Goal: Transaction & Acquisition: Obtain resource

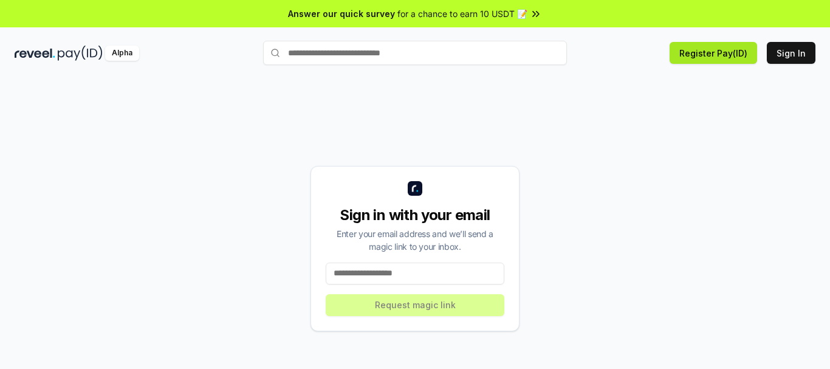
click at [710, 58] on button "Register Pay(ID)" at bounding box center [714, 53] width 88 height 22
click at [404, 269] on input at bounding box center [415, 274] width 179 height 22
type input "**********"
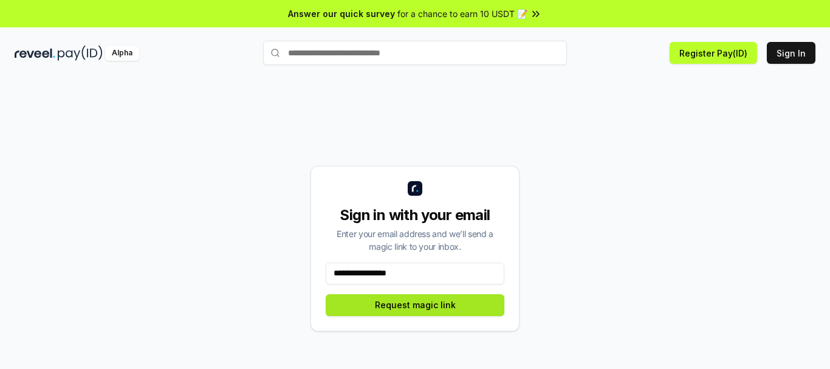
click at [428, 305] on button "Request magic link" at bounding box center [415, 305] width 179 height 22
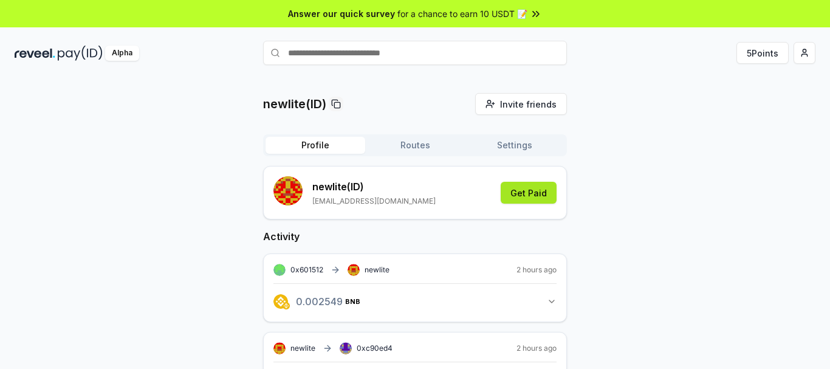
click at [534, 193] on button "Get Paid" at bounding box center [529, 193] width 56 height 22
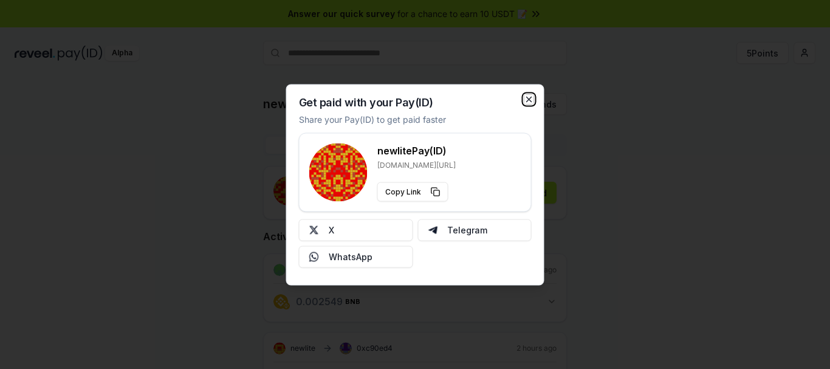
click at [530, 97] on icon "button" at bounding box center [529, 99] width 10 height 10
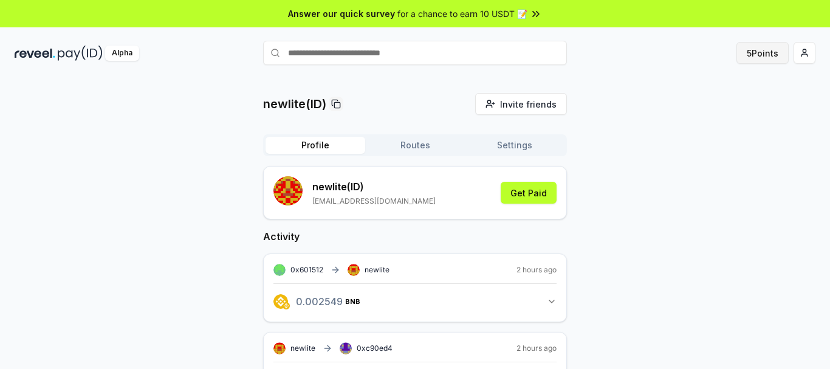
click at [751, 55] on button "5 Points" at bounding box center [763, 53] width 52 height 22
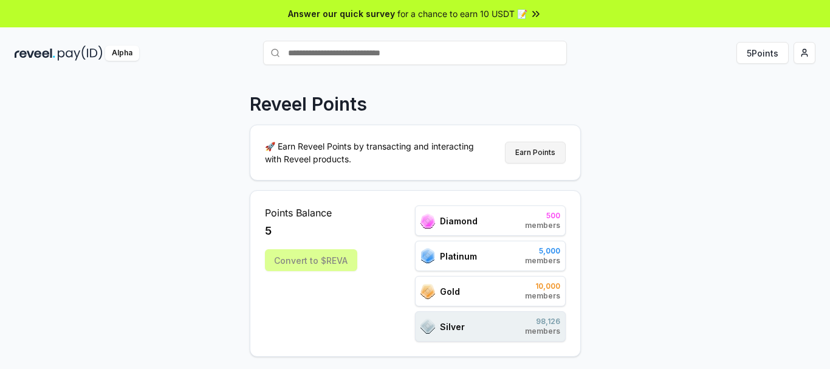
click at [541, 154] on button "Earn Points" at bounding box center [535, 153] width 61 height 22
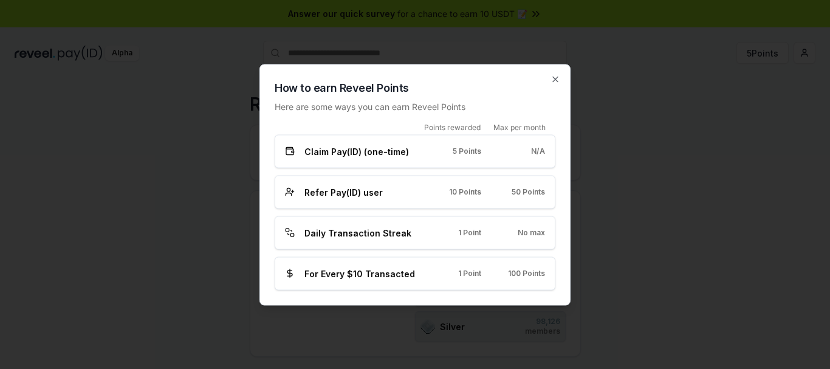
click at [549, 81] on h2 "How to earn Reveel Points" at bounding box center [415, 87] width 281 height 17
click at [555, 80] on icon "button" at bounding box center [556, 79] width 10 height 10
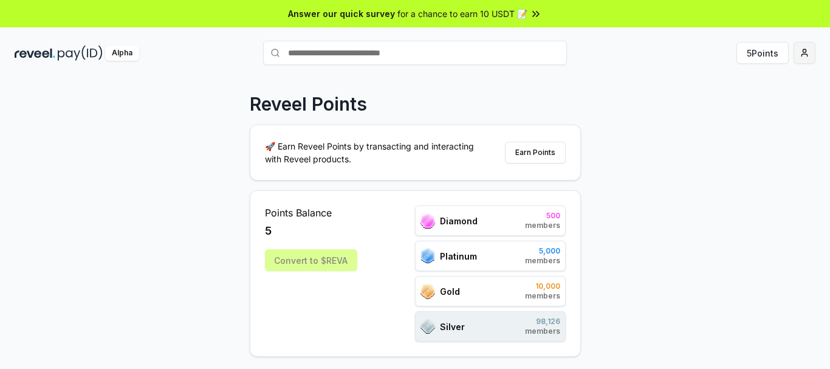
click at [801, 53] on html "Answer our quick survey for a chance to earn 10 USDT 📝 Alpha 5 Points Reveel Po…" at bounding box center [415, 184] width 830 height 369
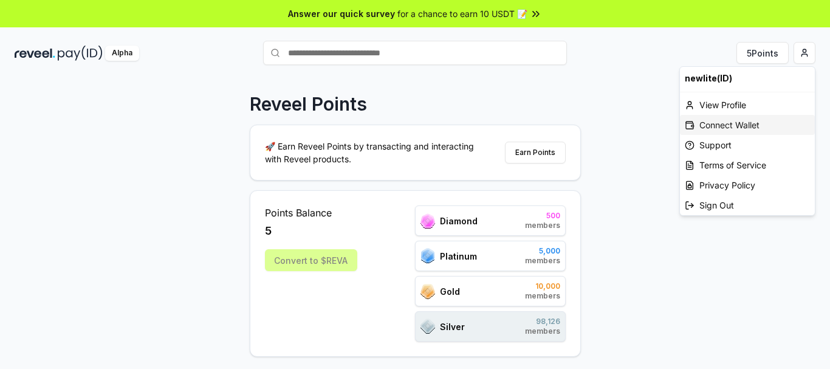
click at [747, 127] on div "Connect Wallet" at bounding box center [747, 125] width 135 height 20
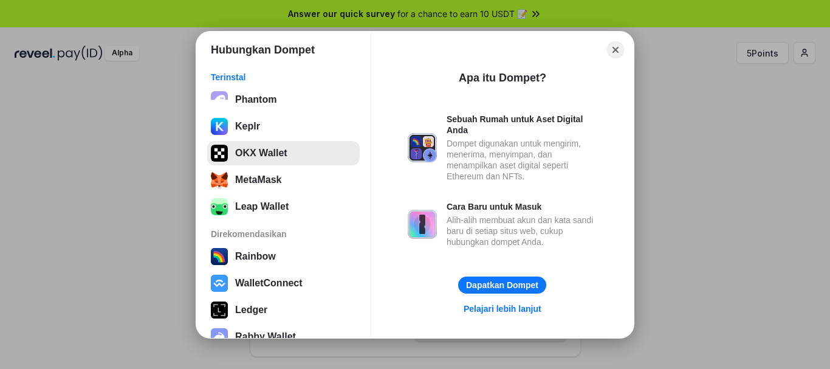
click at [261, 154] on button "OKX Wallet" at bounding box center [283, 153] width 153 height 24
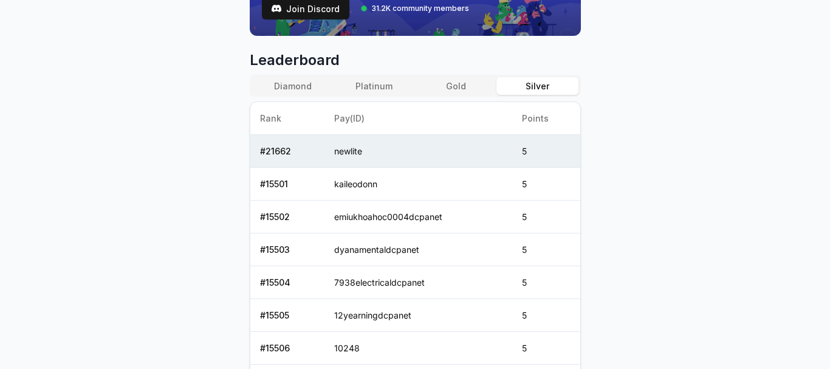
scroll to position [486, 0]
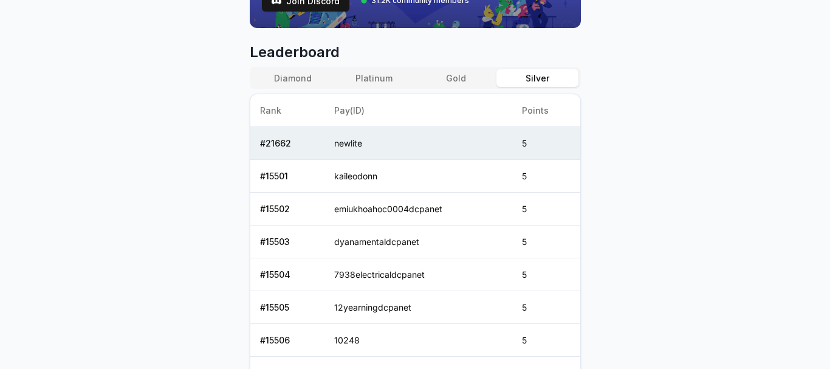
click at [806, 55] on body "Answer our quick survey for a chance to earn 10 USDT 📝 Alpha 5 Points Reveel Po…" at bounding box center [415, 184] width 830 height 369
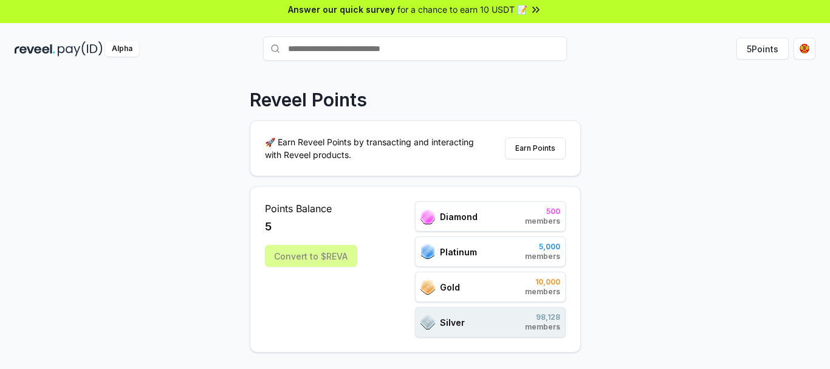
scroll to position [0, 0]
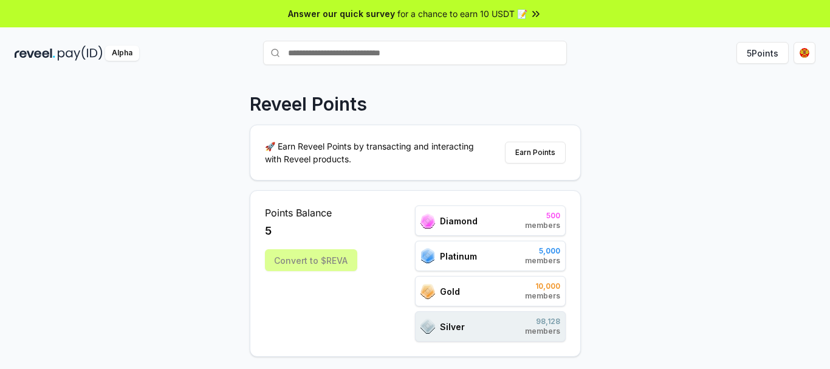
click at [535, 17] on icon at bounding box center [536, 14] width 12 height 12
click at [811, 51] on html "Answer our quick survey for a chance to earn 10 USDT 📝 Alpha 5 Points Reveel Po…" at bounding box center [415, 184] width 830 height 369
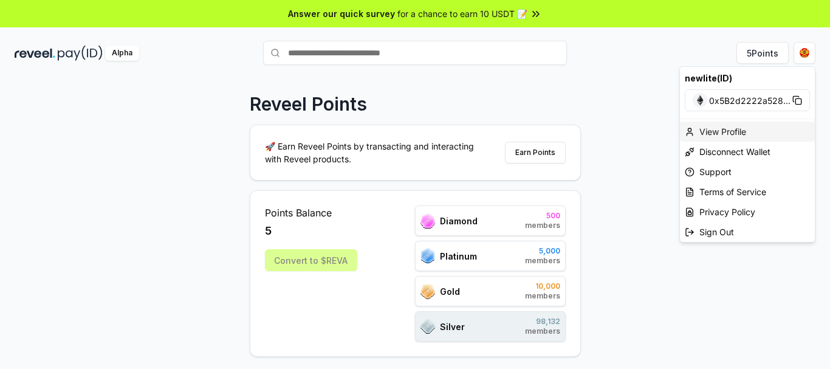
click at [714, 132] on div "View Profile" at bounding box center [747, 132] width 135 height 20
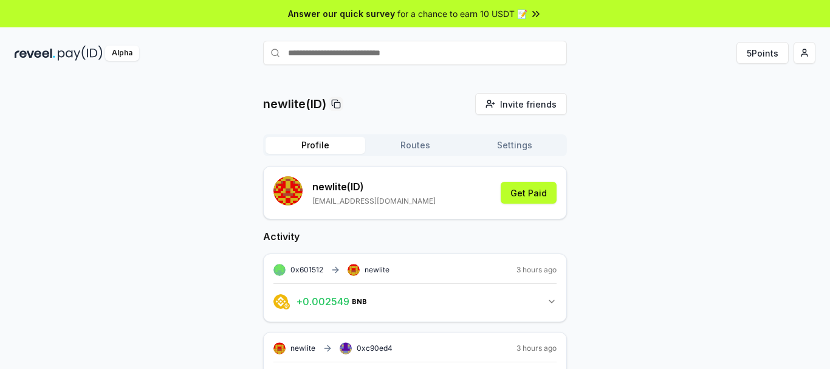
click at [421, 148] on button "Routes" at bounding box center [415, 145] width 100 height 17
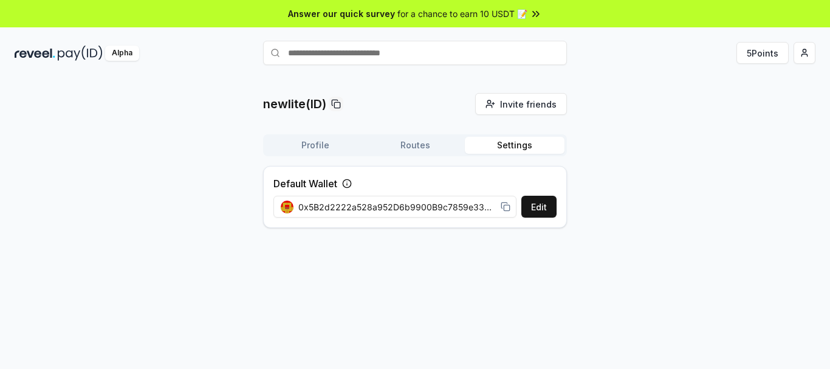
click at [515, 144] on button "Settings" at bounding box center [515, 145] width 100 height 17
click at [313, 149] on button "Profile" at bounding box center [316, 145] width 100 height 17
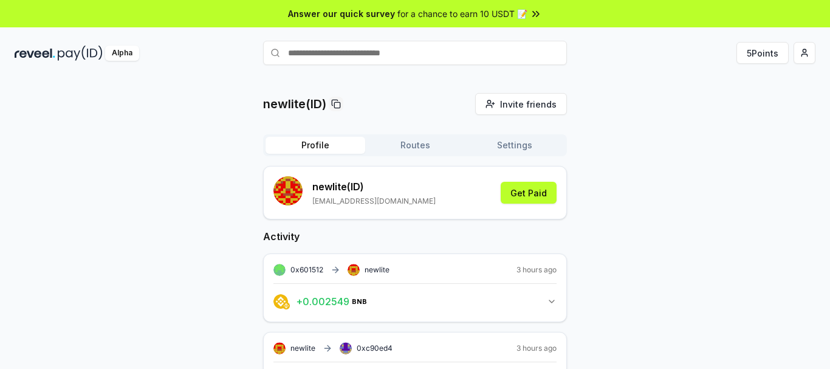
click at [533, 75] on div "newlite(ID) Invite friends Invite Profile Routes Settings newlite (ID) dutbaru@…" at bounding box center [415, 236] width 830 height 335
click at [533, 192] on button "Get Paid" at bounding box center [529, 193] width 56 height 22
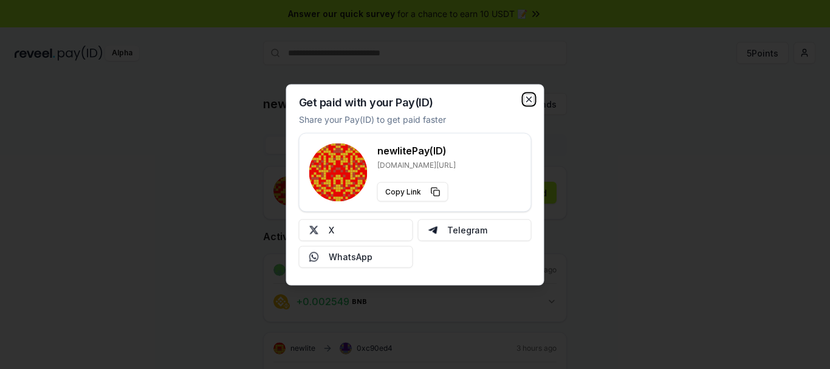
click at [531, 99] on icon "button" at bounding box center [529, 99] width 10 height 10
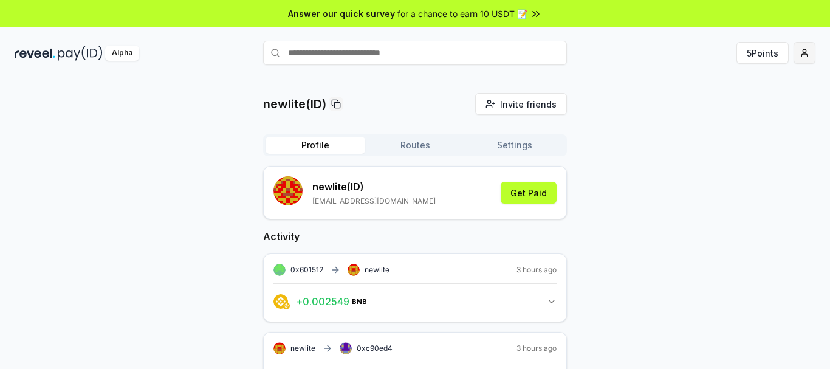
click at [806, 49] on html "Answer our quick survey for a chance to earn 10 USDT 📝 Alpha 5 Points newlite(I…" at bounding box center [415, 184] width 830 height 369
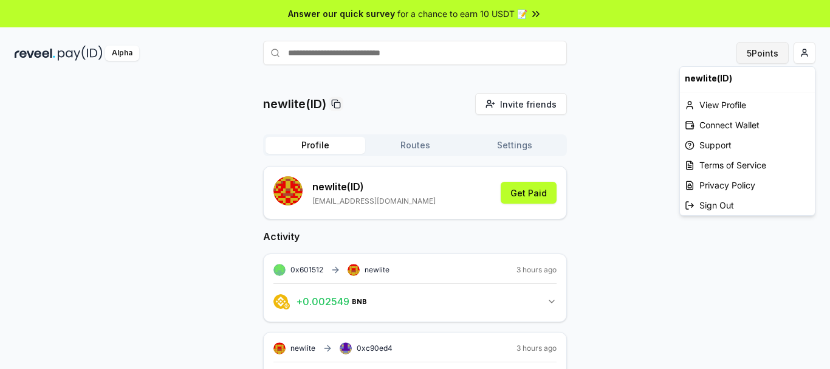
click at [765, 50] on html "Answer our quick survey for a chance to earn 10 USDT 📝 Alpha 5 Points newlite(I…" at bounding box center [415, 184] width 830 height 369
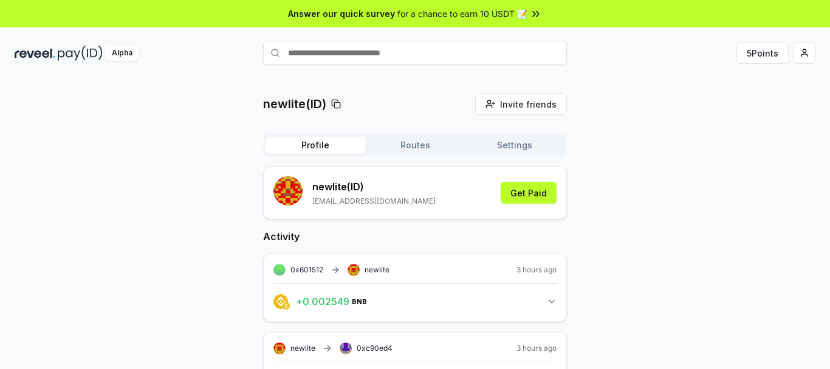
click at [757, 54] on button "5 Points" at bounding box center [763, 53] width 52 height 22
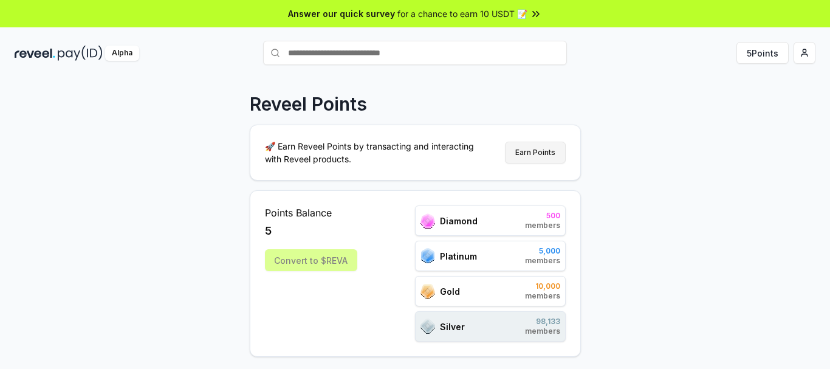
click at [529, 152] on button "Earn Points" at bounding box center [535, 153] width 61 height 22
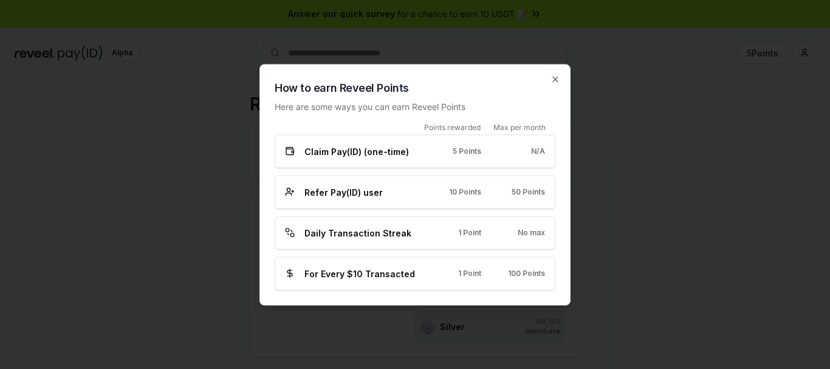
click at [356, 158] on div "Claim Pay(ID) (one-time) 5 Points N/A" at bounding box center [415, 150] width 281 height 33
click at [447, 271] on div "1 Point" at bounding box center [459, 274] width 44 height 10
click at [387, 286] on div "For Every $10 Transacted 1 Point 100 Points" at bounding box center [415, 272] width 281 height 33
drag, startPoint x: 387, startPoint y: 268, endPoint x: 393, endPoint y: 264, distance: 7.4
click at [393, 264] on div "For Every $10 Transacted 1 Point 100 Points" at bounding box center [415, 272] width 281 height 33
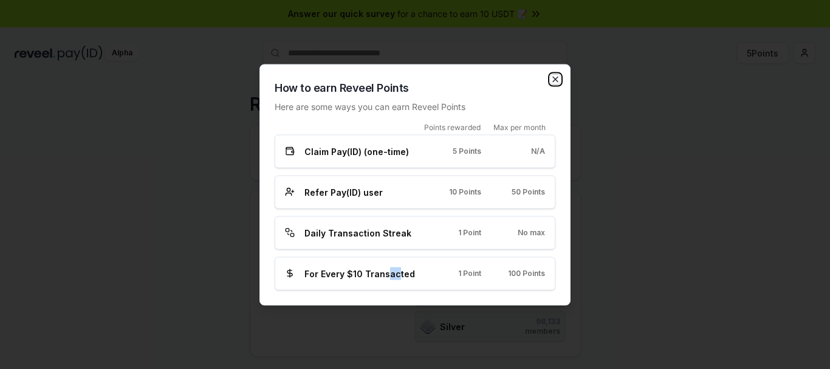
click at [557, 81] on icon "button" at bounding box center [555, 79] width 5 height 5
